Goal: Task Accomplishment & Management: Manage account settings

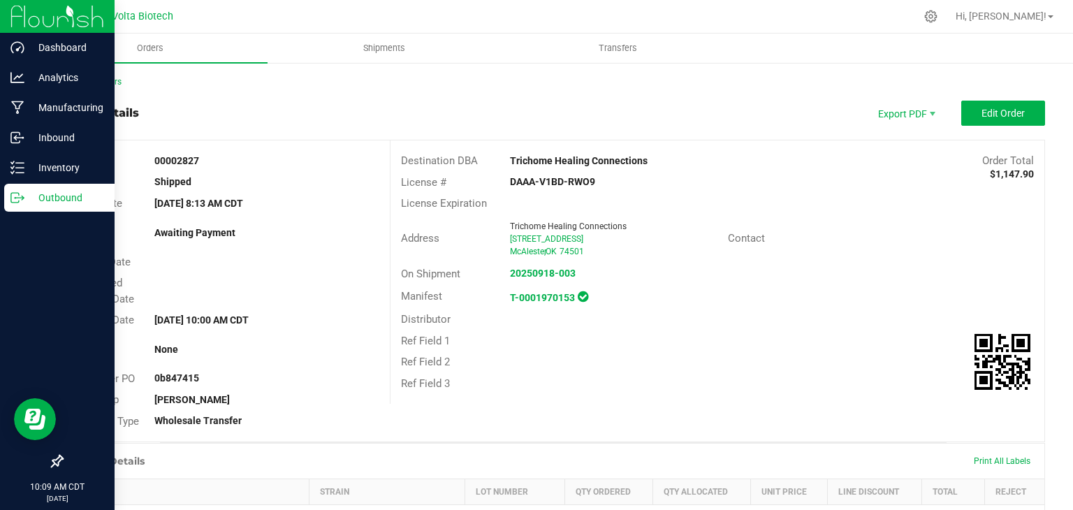
click at [9, 198] on div "Outbound" at bounding box center [59, 198] width 110 height 28
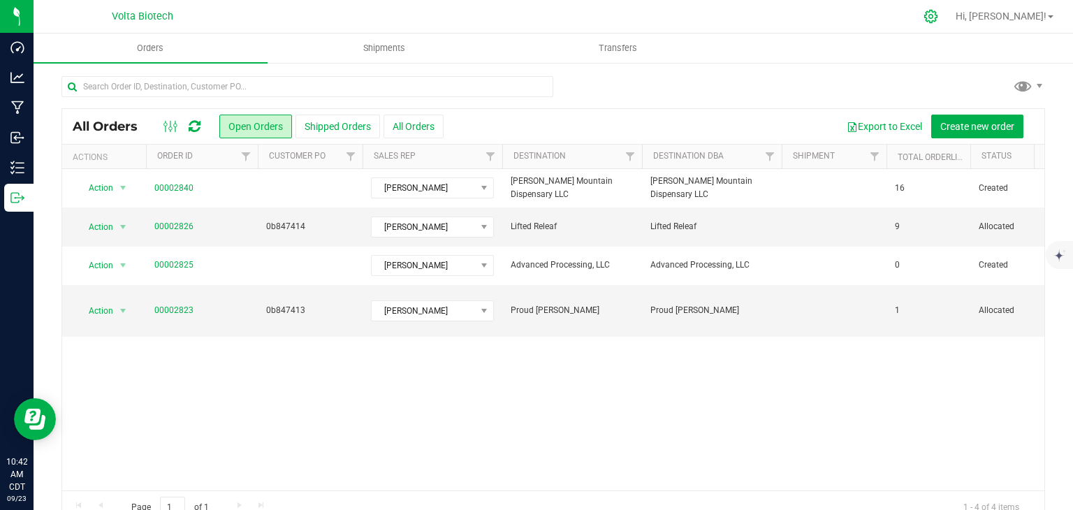
click at [949, 7] on div at bounding box center [931, 16] width 35 height 30
click at [938, 15] on icon at bounding box center [930, 16] width 15 height 15
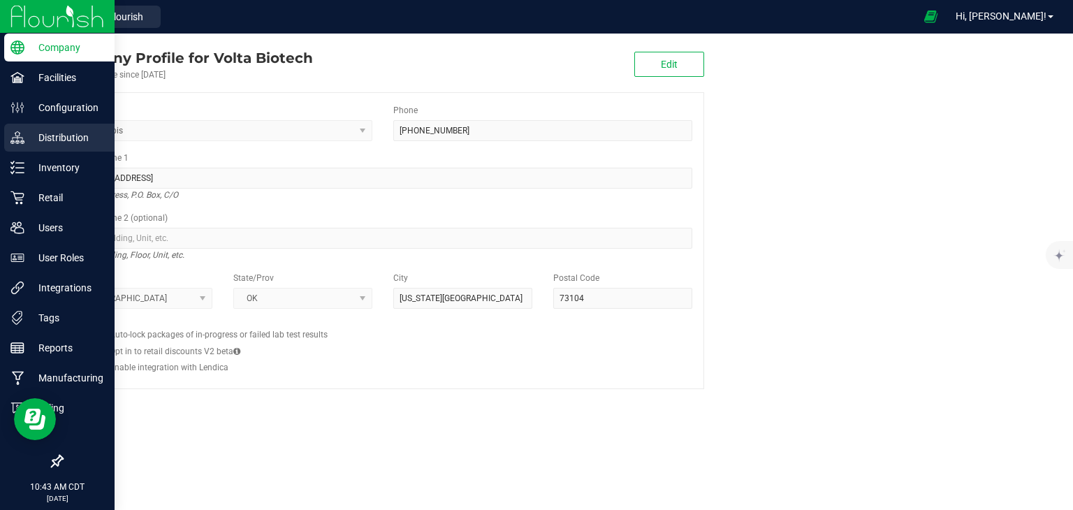
click at [9, 140] on div "Distribution" at bounding box center [59, 138] width 110 height 28
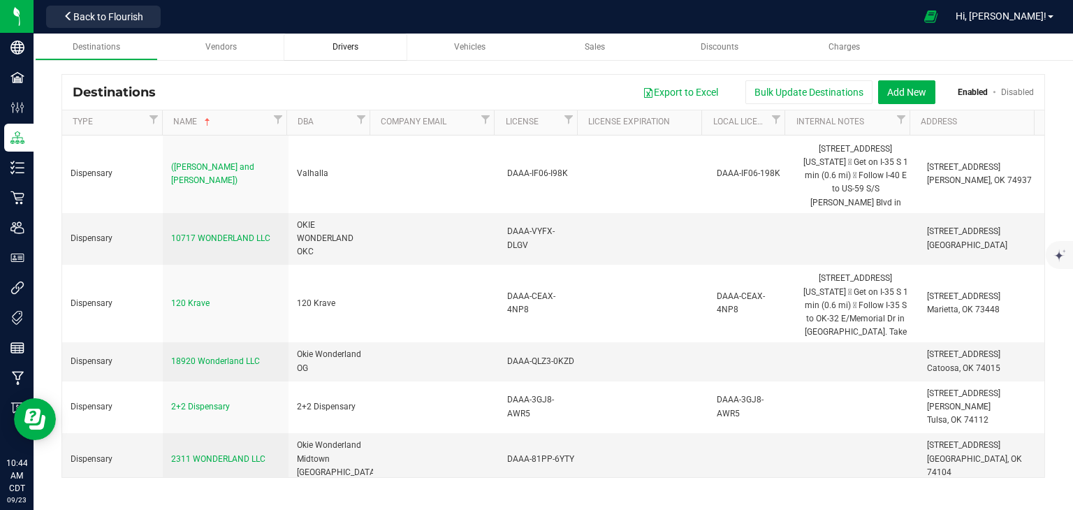
click at [358, 48] on span "Drivers" at bounding box center [345, 47] width 26 height 10
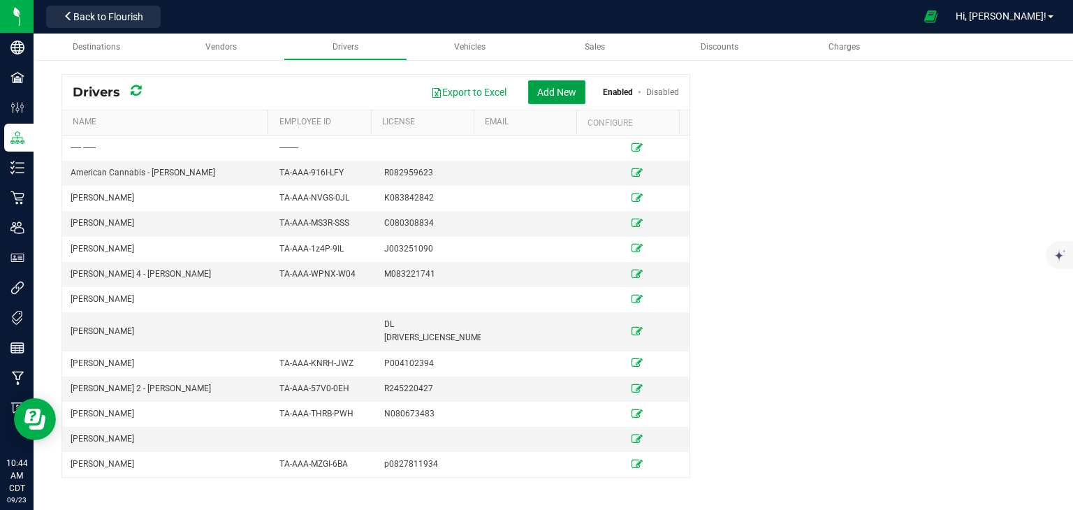
click at [557, 88] on button "Add New" at bounding box center [556, 92] width 57 height 24
